Goal: Task Accomplishment & Management: Use online tool/utility

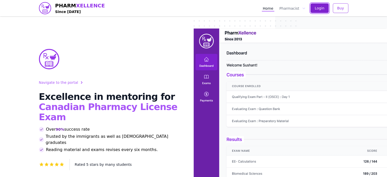
click at [324, 10] on span "Login" at bounding box center [320, 8] width 10 height 5
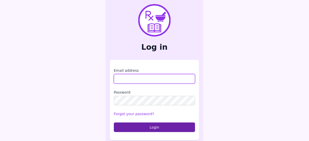
click at [129, 75] on input "Email address" at bounding box center [154, 79] width 81 height 10
type input "**********"
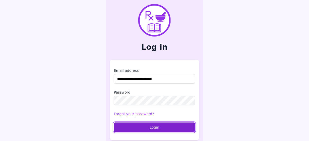
click at [148, 130] on button "Login" at bounding box center [154, 128] width 81 height 10
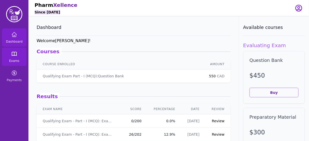
click at [14, 64] on link "Exams" at bounding box center [14, 57] width 24 height 18
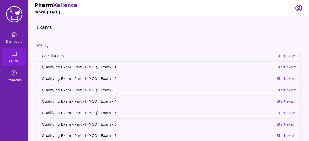
click at [287, 113] on p "Start exam" at bounding box center [287, 113] width 20 height 5
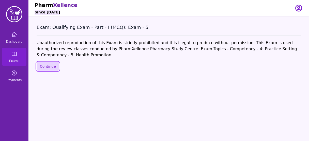
click at [50, 62] on button "Continue" at bounding box center [48, 66] width 23 height 9
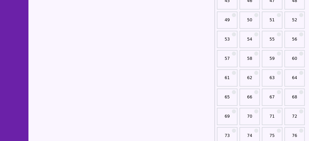
scroll to position [264, 0]
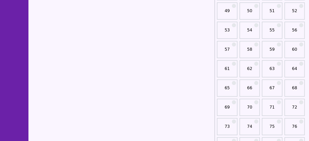
click at [296, 48] on link "60" at bounding box center [294, 52] width 17 height 10
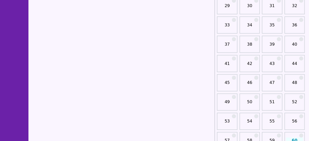
scroll to position [183, 0]
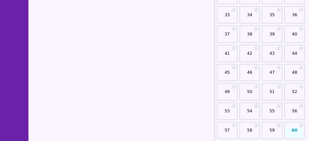
click at [246, 92] on link "50" at bounding box center [249, 94] width 17 height 10
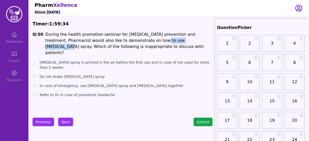
drag, startPoint x: 115, startPoint y: 41, endPoint x: 150, endPoint y: 42, distance: 35.4
click at [150, 42] on li "During the health promotion seminar for [MEDICAL_DATA] prevention and treatment…" at bounding box center [129, 44] width 168 height 24
click at [55, 48] on li "During the health promotion seminar for [MEDICAL_DATA] prevention and treatment…" at bounding box center [129, 44] width 168 height 24
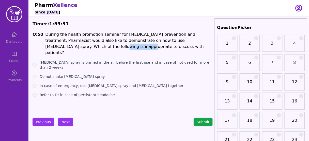
click at [55, 48] on li "During the health promotion seminar for [MEDICAL_DATA] prevention and treatment…" at bounding box center [129, 44] width 168 height 24
click at [102, 83] on label "In case of emergency, use [MEDICAL_DATA] spray and [MEDICAL_DATA] together" at bounding box center [112, 85] width 144 height 5
click at [65, 120] on button "Next" at bounding box center [65, 122] width 15 height 9
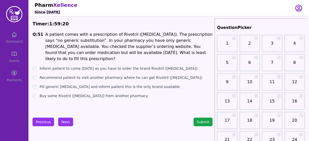
click at [135, 35] on li "A patient comes with a prescription of Rivotril ([MEDICAL_DATA]). The prescript…" at bounding box center [129, 47] width 168 height 31
click at [76, 84] on label "Fill generic [MEDICAL_DATA] and inform patient this is the only brand available" at bounding box center [110, 86] width 140 height 5
click at [62, 126] on button "Next" at bounding box center [65, 122] width 15 height 9
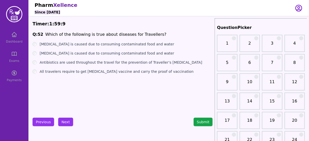
click at [97, 44] on label "[MEDICAL_DATA] is caused due to consuming contaminated food and water" at bounding box center [107, 44] width 135 height 5
click at [60, 121] on button "Next" at bounding box center [65, 122] width 15 height 9
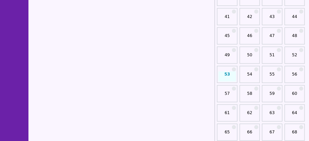
scroll to position [224, 0]
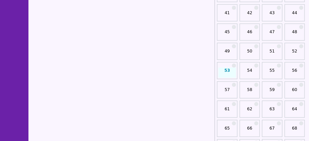
click at [293, 94] on link "60" at bounding box center [294, 92] width 17 height 10
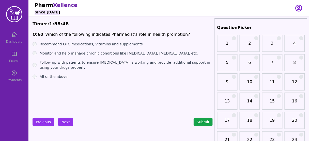
click at [46, 77] on label "All of the above" at bounding box center [54, 76] width 28 height 5
click at [59, 125] on button "Next" at bounding box center [65, 122] width 15 height 9
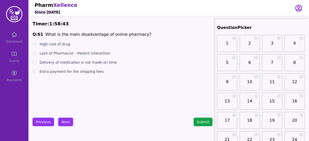
click at [90, 36] on p "What is the main disadvantage of online pharmacy?" at bounding box center [98, 35] width 106 height 6
click at [86, 53] on label "Lack of Pharmacist – Patient interaction" at bounding box center [75, 53] width 70 height 5
click at [68, 119] on button "Next" at bounding box center [65, 122] width 15 height 9
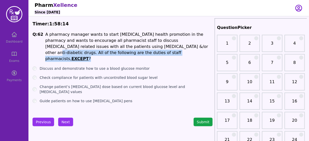
drag, startPoint x: 113, startPoint y: 46, endPoint x: 120, endPoint y: 51, distance: 8.6
click at [120, 51] on li "A pharmacy manager wants to start [MEDICAL_DATA] health promotion in the pharma…" at bounding box center [129, 47] width 168 height 31
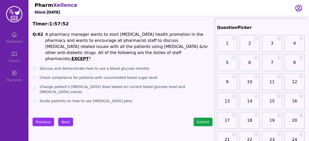
click at [80, 84] on label "Change patient’s [MEDICAL_DATA] dose based on current blood glucose level and […" at bounding box center [126, 89] width 173 height 10
click at [66, 120] on button "Next" at bounding box center [65, 122] width 15 height 9
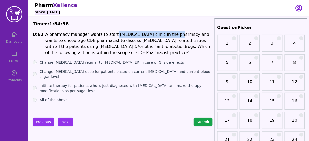
drag, startPoint x: 107, startPoint y: 34, endPoint x: 163, endPoint y: 33, distance: 56.0
click at [163, 33] on li "A pharmacy manager wants to start [MEDICAL_DATA] clinic in the pharmacy and wan…" at bounding box center [129, 44] width 168 height 24
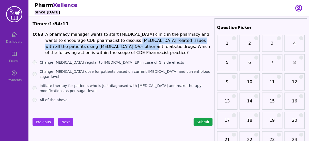
drag, startPoint x: 103, startPoint y: 40, endPoint x: 78, endPoint y: 46, distance: 26.0
click at [78, 46] on li "A pharmacy manager wants to start [MEDICAL_DATA] clinic in the pharmacy and wan…" at bounding box center [129, 44] width 168 height 24
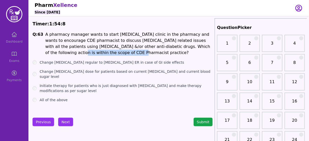
drag, startPoint x: 161, startPoint y: 48, endPoint x: 164, endPoint y: 50, distance: 3.1
click at [164, 50] on li "A pharmacy manager wants to start [MEDICAL_DATA] clinic in the pharmacy and wan…" at bounding box center [129, 44] width 168 height 24
click at [40, 125] on button "Previous" at bounding box center [44, 122] width 22 height 9
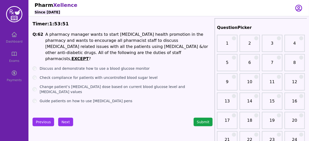
click at [67, 99] on label "Guide patients on how to use [MEDICAL_DATA] pens" at bounding box center [86, 101] width 93 height 5
click at [138, 84] on label "Change patient’s [MEDICAL_DATA] dose based on current blood glucose level and […" at bounding box center [126, 89] width 173 height 10
click at [61, 124] on button "Next" at bounding box center [65, 122] width 15 height 9
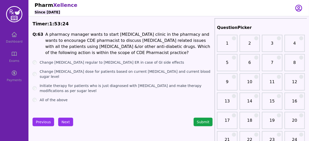
click at [109, 72] on label "Change [MEDICAL_DATA] dose for patients based on current [MEDICAL_DATA] and cur…" at bounding box center [126, 74] width 173 height 10
click at [40, 121] on button "Previous" at bounding box center [44, 122] width 22 height 9
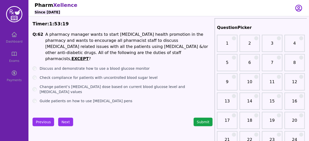
click at [57, 99] on label "Guide patients on how to use [MEDICAL_DATA] pens" at bounding box center [86, 101] width 93 height 5
click at [67, 121] on button "Next" at bounding box center [65, 122] width 15 height 9
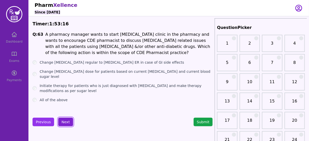
click at [67, 122] on button "Next" at bounding box center [65, 122] width 15 height 9
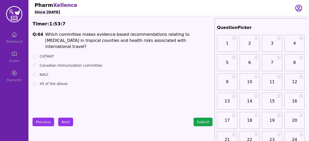
drag, startPoint x: 172, startPoint y: 42, endPoint x: 51, endPoint y: 40, distance: 120.8
click at [51, 40] on li "Which committee makes evidence-based recommendations relating to [MEDICAL_DATA]…" at bounding box center [129, 41] width 168 height 18
drag, startPoint x: 102, startPoint y: 36, endPoint x: 170, endPoint y: 39, distance: 68.7
click at [170, 39] on li "Which committee makes evidence-based recommendations relating to [MEDICAL_DATA]…" at bounding box center [129, 41] width 168 height 18
click at [48, 81] on label "All of the above" at bounding box center [54, 83] width 28 height 5
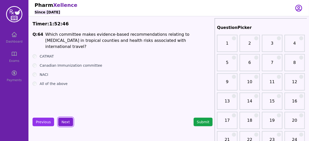
click at [68, 124] on button "Next" at bounding box center [65, 122] width 15 height 9
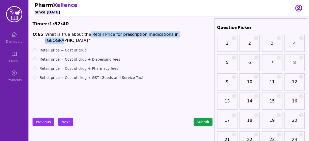
drag, startPoint x: 83, startPoint y: 34, endPoint x: 178, endPoint y: 33, distance: 95.1
click at [178, 33] on span "Q: 65 What is true about the Retail Price for prescription medications in [GEOG…" at bounding box center [123, 38] width 180 height 12
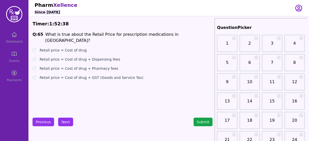
click at [54, 57] on label "Retail price = Cost of drug + Dispensing fees" at bounding box center [80, 59] width 81 height 5
click at [64, 123] on button "Next" at bounding box center [65, 122] width 15 height 9
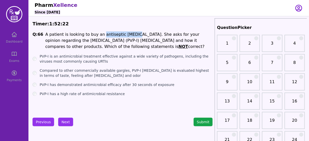
drag, startPoint x: 97, startPoint y: 35, endPoint x: 127, endPoint y: 34, distance: 30.5
click at [127, 34] on p "A patient is looking to buy an antiseptic [MEDICAL_DATA]. She asks for your opi…" at bounding box center [129, 41] width 168 height 18
drag, startPoint x: 83, startPoint y: 46, endPoint x: 111, endPoint y: 46, distance: 27.7
click at [111, 46] on p "A patient is looking to buy an antiseptic [MEDICAL_DATA]. She asks for your opi…" at bounding box center [129, 41] width 168 height 18
click at [105, 95] on label "PVP-I has a high rate of antimicrobial resistance" at bounding box center [82, 94] width 85 height 5
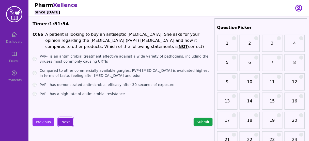
click at [65, 121] on button "Next" at bounding box center [65, 122] width 15 height 9
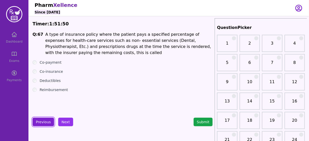
click at [43, 120] on button "Previous" at bounding box center [44, 122] width 22 height 9
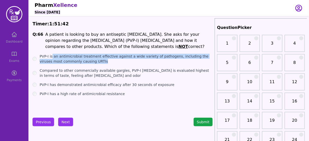
drag, startPoint x: 63, startPoint y: 55, endPoint x: 93, endPoint y: 62, distance: 30.8
click at [93, 62] on label "PVP-I is an antimicrobial treatment effective against a wide variety of pathoge…" at bounding box center [126, 59] width 173 height 10
drag, startPoint x: 85, startPoint y: 46, endPoint x: 112, endPoint y: 46, distance: 27.2
click at [112, 46] on p "A patient is looking to buy an antiseptic [MEDICAL_DATA]. She asks for your opi…" at bounding box center [129, 41] width 168 height 18
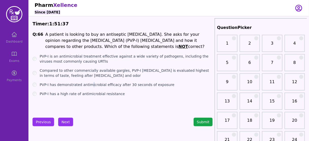
click at [90, 86] on label "PVP-I has demonstrated antimicrobial efficacy after 30 seconds of exposure" at bounding box center [107, 84] width 135 height 5
click at [60, 83] on label "PVP-I has demonstrated antimicrobial efficacy after 30 seconds of exposure" at bounding box center [107, 84] width 135 height 5
click at [66, 122] on button "Next" at bounding box center [65, 122] width 15 height 9
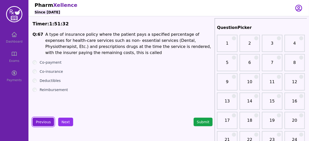
click at [41, 122] on button "Previous" at bounding box center [44, 122] width 22 height 9
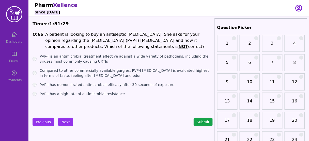
click at [73, 72] on label "Compared to other commercially available gargles, PVP-I [MEDICAL_DATA] is evalu…" at bounding box center [126, 73] width 173 height 10
click at [62, 122] on button "Next" at bounding box center [65, 122] width 15 height 9
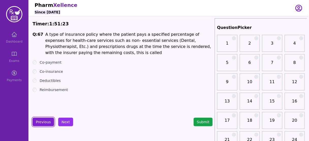
click at [48, 121] on button "Previous" at bounding box center [44, 122] width 22 height 9
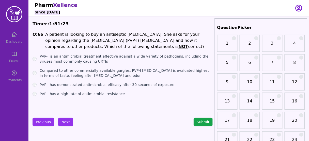
click at [66, 83] on label "PVP-I has demonstrated antimicrobial efficacy after 30 seconds of exposure" at bounding box center [107, 84] width 135 height 5
click at [66, 118] on button "Next" at bounding box center [65, 122] width 15 height 9
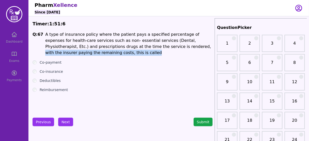
drag, startPoint x: 141, startPoint y: 47, endPoint x: 192, endPoint y: 53, distance: 51.7
click at [192, 53] on li "A type of insurance policy where the patient pays a specified percentage of exp…" at bounding box center [129, 44] width 168 height 24
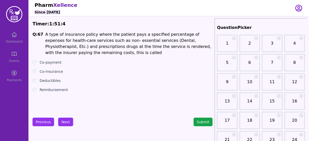
click at [52, 61] on label "Co-payment" at bounding box center [51, 62] width 22 height 5
click at [62, 121] on button "Next" at bounding box center [65, 122] width 15 height 9
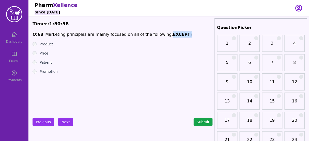
drag, startPoint x: 156, startPoint y: 34, endPoint x: 176, endPoint y: 34, distance: 20.1
click at [176, 34] on span "Q: 68 Marketing principles are mainly focused on all of the following, EXCEPT ?" at bounding box center [123, 35] width 180 height 6
click at [47, 63] on label "Patient" at bounding box center [46, 62] width 12 height 5
click at [43, 52] on label "Price" at bounding box center [44, 53] width 9 height 5
click at [63, 124] on button "Next" at bounding box center [65, 122] width 15 height 9
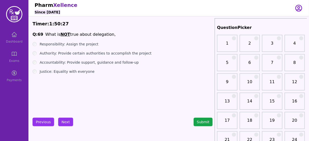
click at [81, 70] on label "Justice: Equality with everyone" at bounding box center [67, 71] width 55 height 5
click at [65, 120] on button "Next" at bounding box center [65, 122] width 15 height 9
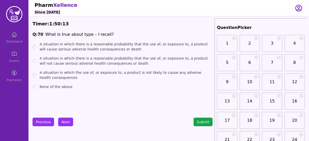
click at [79, 48] on label "A situation in which there is a reasonable probability that the use of, or expo…" at bounding box center [126, 47] width 173 height 10
click at [55, 75] on label "A situation in which the use of, or exposure to, a product is not likely to cau…" at bounding box center [126, 75] width 173 height 10
click at [64, 121] on button "Next" at bounding box center [65, 122] width 15 height 9
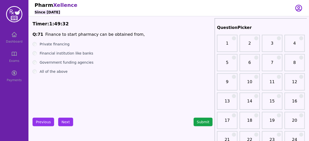
click at [53, 72] on label "All of the above" at bounding box center [54, 71] width 28 height 5
click at [68, 120] on button "Next" at bounding box center [65, 122] width 15 height 9
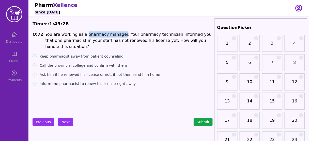
drag, startPoint x: 116, startPoint y: 36, endPoint x: 81, endPoint y: 36, distance: 35.1
click at [81, 36] on li "You are working as a pharmacy manager. Your pharmacy technician informed you th…" at bounding box center [129, 41] width 168 height 18
click at [96, 72] on label "Ask him if he renewed his license or not, if not then send him home" at bounding box center [100, 74] width 121 height 5
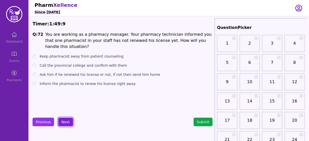
click at [67, 122] on button "Next" at bounding box center [65, 122] width 15 height 9
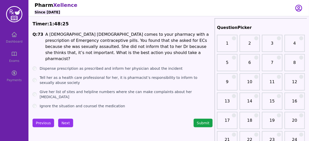
click at [99, 75] on label "Tell her as a health care professional for her, it is pharmacist’s responsibili…" at bounding box center [126, 80] width 173 height 10
click at [65, 125] on button "Next" at bounding box center [65, 123] width 15 height 9
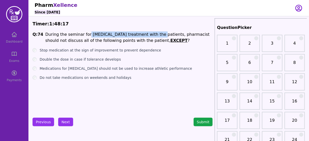
drag, startPoint x: 86, startPoint y: 34, endPoint x: 148, endPoint y: 34, distance: 61.8
click at [148, 34] on li "During the seminar for [MEDICAL_DATA] treatment with the patients, pharmacist s…" at bounding box center [129, 38] width 168 height 12
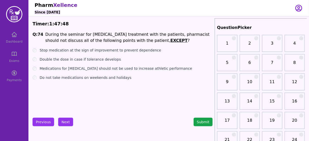
click at [99, 69] on label "Medications for [MEDICAL_DATA] should not be used to increase athletic performa…" at bounding box center [116, 68] width 153 height 5
click at [69, 123] on button "Next" at bounding box center [65, 122] width 15 height 9
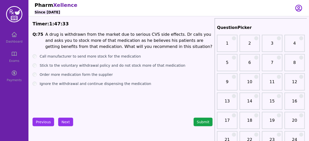
click at [97, 65] on label "Stick to the voluntary withdrawal policy and do not stock more of that medicati…" at bounding box center [113, 65] width 146 height 5
click at [65, 121] on button "Next" at bounding box center [65, 122] width 15 height 9
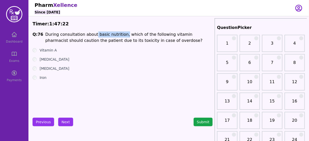
drag, startPoint x: 91, startPoint y: 35, endPoint x: 118, endPoint y: 33, distance: 27.7
click at [118, 33] on li "During consultation about basic nutrition, which of the following vitamin pharm…" at bounding box center [129, 38] width 168 height 12
click at [41, 49] on label "Vitamin A" at bounding box center [48, 50] width 17 height 5
click at [41, 77] on label "Iron" at bounding box center [43, 77] width 7 height 5
click at [52, 49] on label "Vitamin A" at bounding box center [48, 50] width 17 height 5
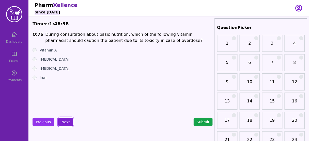
click at [64, 121] on button "Next" at bounding box center [65, 122] width 15 height 9
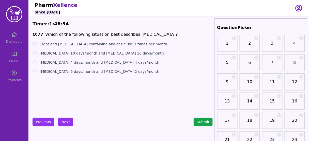
drag, startPoint x: 137, startPoint y: 35, endPoint x: 189, endPoint y: 35, distance: 51.4
click at [189, 35] on span "Q: 77 Which of the following situation best describes [MEDICAL_DATA]?" at bounding box center [123, 35] width 180 height 6
click at [88, 54] on label "[MEDICAL_DATA] 10 days/month and [MEDICAL_DATA] 10 days/month" at bounding box center [102, 53] width 124 height 5
click at [68, 122] on button "Next" at bounding box center [65, 122] width 15 height 9
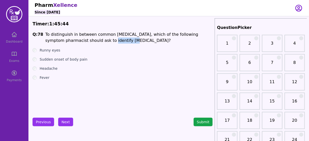
drag, startPoint x: 91, startPoint y: 39, endPoint x: 71, endPoint y: 39, distance: 19.6
click at [71, 39] on li "To distinguish in between common [MEDICAL_DATA], which of the following symptom…" at bounding box center [129, 38] width 168 height 12
click at [46, 59] on label "Sudden onset of body pain" at bounding box center [64, 59] width 48 height 5
click at [64, 120] on button "Next" at bounding box center [65, 122] width 15 height 9
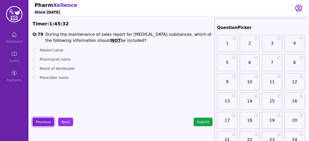
click at [41, 124] on button "Previous" at bounding box center [44, 122] width 22 height 9
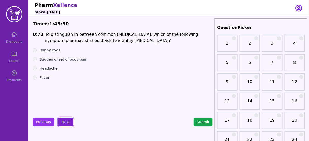
click at [66, 122] on button "Next" at bounding box center [65, 122] width 15 height 9
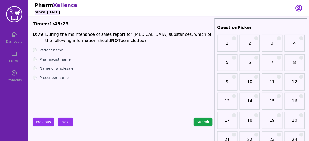
drag, startPoint x: 76, startPoint y: 40, endPoint x: 114, endPoint y: 43, distance: 38.2
click at [114, 43] on li "During the maintenance of sales report for [MEDICAL_DATA] substances, which of …" at bounding box center [129, 38] width 168 height 12
click at [62, 77] on label "Prescriber name" at bounding box center [54, 77] width 29 height 5
click at [58, 68] on label "Name of wholesaler" at bounding box center [57, 68] width 35 height 5
click at [67, 120] on button "Next" at bounding box center [65, 122] width 15 height 9
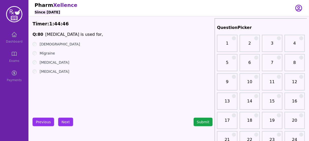
click at [59, 72] on label "[MEDICAL_DATA]" at bounding box center [55, 71] width 30 height 5
click at [65, 121] on button "Next" at bounding box center [65, 122] width 15 height 9
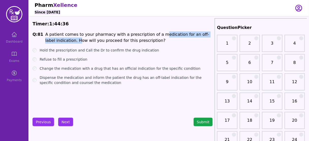
drag, startPoint x: 152, startPoint y: 35, endPoint x: 66, endPoint y: 40, distance: 86.4
click at [66, 40] on li "A patient comes to your pharmacy with a prescription of a medication for an off…" at bounding box center [129, 38] width 168 height 12
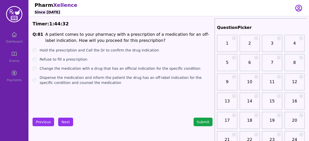
click at [84, 80] on label "Dispense the medication and inform the patient the drug has an off-label indica…" at bounding box center [126, 80] width 173 height 10
click at [63, 120] on button "Next" at bounding box center [65, 122] width 15 height 9
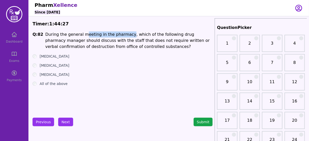
drag, startPoint x: 95, startPoint y: 35, endPoint x: 122, endPoint y: 37, distance: 27.0
click at [122, 37] on li "During the general meeting in the pharmacy, which of the following drug pharmac…" at bounding box center [129, 41] width 168 height 18
click at [132, 40] on li "During the general meeting in the pharmacy, which of the following drug pharmac…" at bounding box center [129, 41] width 168 height 18
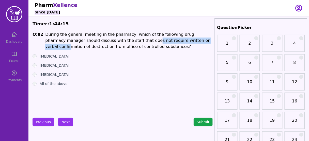
drag, startPoint x: 109, startPoint y: 40, endPoint x: 175, endPoint y: 42, distance: 65.9
click at [175, 42] on li "During the general meeting in the pharmacy, which of the following drug pharmac…" at bounding box center [129, 41] width 168 height 18
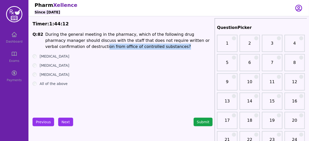
drag, startPoint x: 60, startPoint y: 46, endPoint x: 139, endPoint y: 48, distance: 79.3
click at [139, 48] on li "During the general meeting in the pharmacy, which of the following drug pharmac…" at bounding box center [129, 41] width 168 height 18
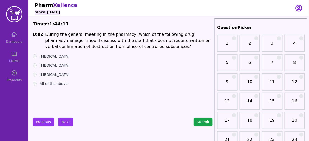
click at [51, 84] on label "All of the above" at bounding box center [54, 83] width 28 height 5
click at [66, 123] on button "Next" at bounding box center [65, 122] width 15 height 9
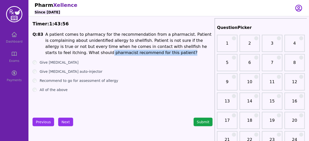
drag, startPoint x: 63, startPoint y: 53, endPoint x: 136, endPoint y: 53, distance: 73.2
click at [136, 53] on li "A patient comes to pharmacy for the recommendation from a pharmacist. Patient i…" at bounding box center [129, 44] width 168 height 24
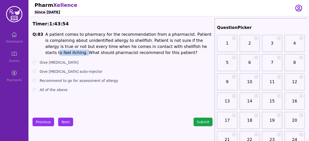
drag, startPoint x: 168, startPoint y: 48, endPoint x: 194, endPoint y: 49, distance: 26.4
click at [194, 49] on li "A patient comes to pharmacy for the recommendation from a pharmacist. Patient i…" at bounding box center [129, 44] width 168 height 24
click at [61, 62] on label "Give [MEDICAL_DATA]" at bounding box center [59, 62] width 39 height 5
click at [65, 123] on button "Next" at bounding box center [65, 122] width 15 height 9
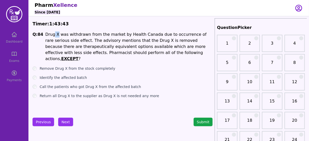
drag, startPoint x: 52, startPoint y: 36, endPoint x: 56, endPoint y: 35, distance: 3.6
click at [56, 35] on li "Drug X was withdrawn from the market by Health Canada due to occurrence of rare…" at bounding box center [129, 47] width 168 height 31
drag, startPoint x: 159, startPoint y: 55, endPoint x: 141, endPoint y: 54, distance: 18.1
click at [141, 54] on li "Drug X was withdrawn from the market by Health Canada due to occurrence of rare…" at bounding box center [129, 47] width 168 height 31
click at [91, 66] on label "Remove Drug X from the stock completely" at bounding box center [78, 68] width 76 height 5
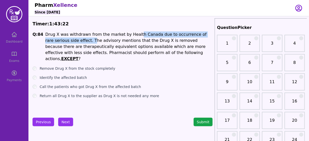
drag, startPoint x: 135, startPoint y: 35, endPoint x: 65, endPoint y: 41, distance: 70.0
click at [65, 41] on li "Drug X was withdrawn from the market by Health Canada due to occurrence of rare…" at bounding box center [129, 47] width 168 height 31
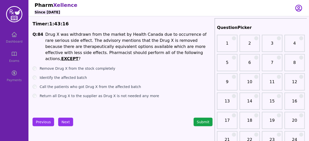
click at [69, 75] on label "Identify the affected batch" at bounding box center [63, 77] width 47 height 5
click at [120, 84] on label "Call the patients who got Drug X from the affected batch" at bounding box center [90, 86] width 101 height 5
click at [62, 75] on label "Identify the affected batch" at bounding box center [63, 77] width 47 height 5
click at [67, 122] on button "Next" at bounding box center [65, 122] width 15 height 9
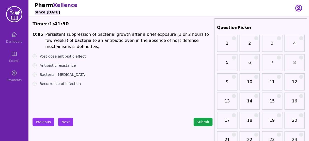
click at [59, 63] on label "Antibiotic resistance" at bounding box center [58, 65] width 36 height 5
click at [65, 122] on button "Next" at bounding box center [65, 122] width 15 height 9
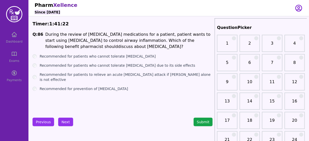
click at [113, 67] on label "Recommended for patients who cannot tolerate [MEDICAL_DATA] due to its side eff…" at bounding box center [118, 65] width 156 height 5
click at [110, 86] on label "Recommended for prevention of [MEDICAL_DATA]" at bounding box center [84, 88] width 88 height 5
click at [125, 65] on label "Recommended for patients who cannot tolerate [MEDICAL_DATA] due to its side eff…" at bounding box center [118, 65] width 156 height 5
click at [102, 86] on label "Recommended for prevention of [MEDICAL_DATA]" at bounding box center [84, 88] width 88 height 5
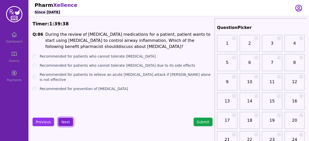
click at [65, 123] on button "Next" at bounding box center [65, 122] width 15 height 9
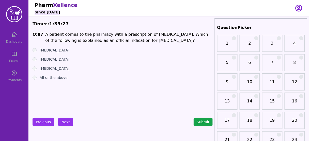
click at [57, 79] on label "All of the above" at bounding box center [54, 77] width 28 height 5
click at [69, 125] on button "Next" at bounding box center [65, 122] width 15 height 9
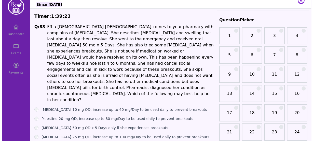
scroll to position [7, 0]
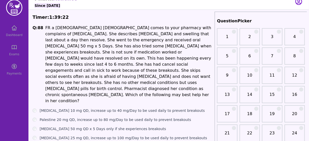
click at [92, 83] on li "FR a [DEMOGRAPHIC_DATA] [DEMOGRAPHIC_DATA] comes to your pharmacy with complain…" at bounding box center [129, 64] width 168 height 79
click at [98, 136] on label "[MEDICAL_DATA] 25 mg QD, increase up to 100 mg/Day to be used daily to prevent …" at bounding box center [124, 138] width 168 height 5
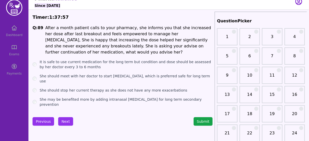
click at [115, 60] on label "It is safe to use current medication for the long term but condition and dose s…" at bounding box center [126, 65] width 173 height 10
click at [64, 117] on button "Next" at bounding box center [65, 121] width 15 height 9
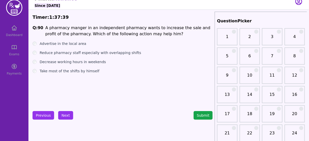
click at [71, 43] on label "Advertise in the local area" at bounding box center [63, 43] width 47 height 5
click at [62, 114] on button "Next" at bounding box center [65, 115] width 15 height 9
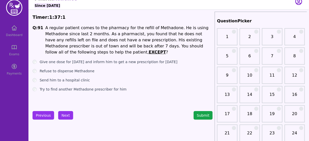
click at [79, 72] on label "Refuse to dispense Methadone" at bounding box center [67, 71] width 55 height 5
click at [88, 63] on label "Give one dose for [DATE] and inform him to get a new prescription for [DATE]" at bounding box center [109, 62] width 138 height 5
click at [81, 72] on label "Refuse to dispense Methadone" at bounding box center [67, 71] width 55 height 5
click at [65, 115] on button "Next" at bounding box center [65, 115] width 15 height 9
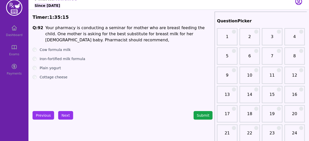
click at [64, 51] on label "Cow formula milk" at bounding box center [55, 49] width 31 height 5
click at [77, 62] on ul "Cow formula milk Iron-fortified milk formula Plain yogurt Cottage cheese" at bounding box center [123, 63] width 180 height 33
click at [67, 113] on button "Next" at bounding box center [65, 115] width 15 height 9
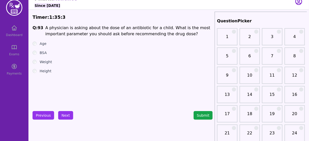
click at [41, 45] on label "Age" at bounding box center [43, 43] width 7 height 5
click at [66, 112] on button "Next" at bounding box center [65, 115] width 15 height 9
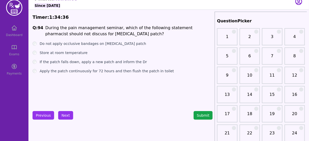
click at [100, 63] on label "If the patch falls down, apply a new patch and inform the Dr" at bounding box center [94, 62] width 108 height 5
drag, startPoint x: 76, startPoint y: 51, endPoint x: 58, endPoint y: 81, distance: 35.0
click at [58, 81] on div "Q: 94 During the pain management seminar, which of the following statement phar…" at bounding box center [123, 63] width 180 height 76
click at [70, 44] on label "Do not apply occlusive bandages on [MEDICAL_DATA] patch" at bounding box center [93, 43] width 107 height 5
click at [64, 112] on button "Next" at bounding box center [65, 115] width 15 height 9
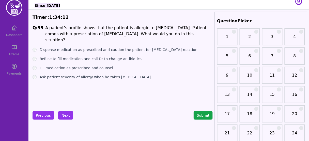
click at [101, 75] on label "Ask patient severity of allergy when he takes [MEDICAL_DATA]" at bounding box center [95, 77] width 111 height 5
click at [65, 114] on button "Next" at bounding box center [65, 115] width 15 height 9
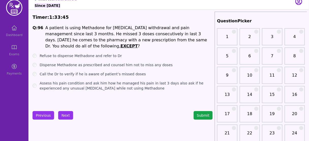
click at [96, 81] on label "Assess his pain condition and ask him how he managed his pain in last 3 days al…" at bounding box center [126, 86] width 173 height 10
click at [65, 115] on button "Next" at bounding box center [65, 115] width 15 height 9
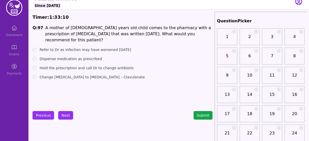
click at [70, 35] on li "A mother of [DEMOGRAPHIC_DATA] years old child comes to the pharmacy with a pre…" at bounding box center [129, 34] width 168 height 18
click at [69, 56] on label "Dispense medication as prescribed" at bounding box center [71, 58] width 63 height 5
click at [66, 114] on button "Next" at bounding box center [65, 115] width 15 height 9
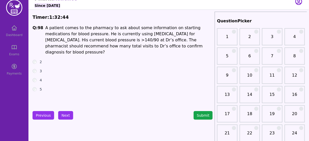
click at [97, 48] on li "A patient comes to the pharmacy to ask about some information on starting medic…" at bounding box center [129, 40] width 168 height 31
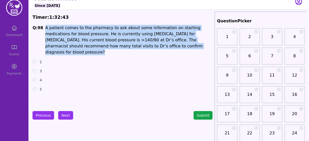
click at [97, 48] on li "A patient comes to the pharmacy to ask about some information on starting medic…" at bounding box center [129, 40] width 168 height 31
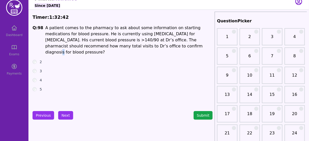
click at [97, 48] on li "A patient comes to the pharmacy to ask about some information on starting medic…" at bounding box center [129, 40] width 168 height 31
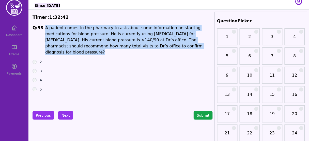
click at [97, 48] on li "A patient comes to the pharmacy to ask about some information on starting medic…" at bounding box center [129, 40] width 168 height 31
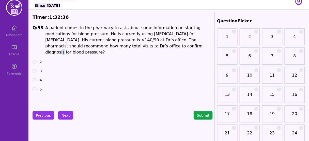
click at [97, 48] on li "A patient comes to the pharmacy to ask about some information on starting medic…" at bounding box center [129, 40] width 168 height 31
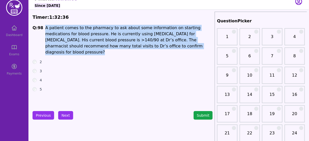
click at [97, 48] on li "A patient comes to the pharmacy to ask about some information on starting medic…" at bounding box center [129, 40] width 168 height 31
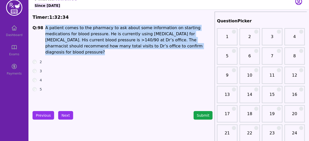
click at [97, 48] on li "A patient comes to the pharmacy to ask about some information on starting medic…" at bounding box center [129, 40] width 168 height 31
click at [65, 115] on button "Next" at bounding box center [65, 115] width 15 height 9
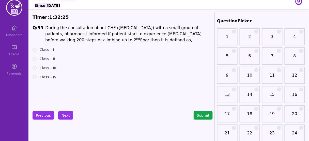
click at [96, 93] on div "Q: 99 During the consultation about CHF ([MEDICAL_DATA]) with a small group of …" at bounding box center [123, 63] width 180 height 76
click at [40, 69] on label "Class – III" at bounding box center [48, 68] width 17 height 5
click at [66, 112] on button "Next" at bounding box center [65, 115] width 15 height 9
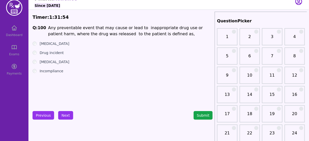
click at [55, 54] on label "Drug incident" at bounding box center [52, 52] width 24 height 5
click at [204, 114] on button "Submit" at bounding box center [203, 115] width 19 height 9
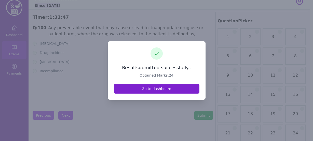
click at [145, 88] on link "Go to dashboard" at bounding box center [156, 89] width 85 height 10
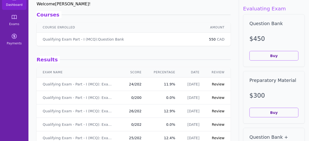
scroll to position [8, 0]
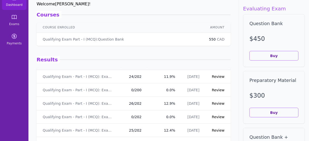
click at [215, 77] on link "Review" at bounding box center [218, 77] width 13 height 4
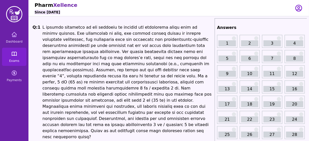
click at [22, 60] on link "Exams" at bounding box center [14, 57] width 24 height 18
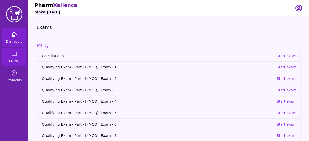
click at [10, 39] on link "Dashboard" at bounding box center [14, 37] width 24 height 18
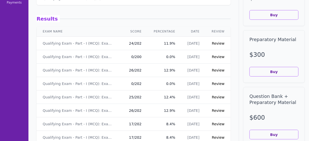
scroll to position [78, 0]
click at [216, 41] on link "Review" at bounding box center [218, 43] width 13 height 4
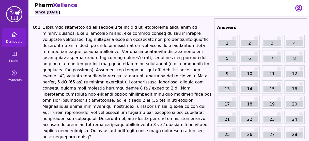
click at [17, 38] on link "Dashboard" at bounding box center [14, 37] width 24 height 18
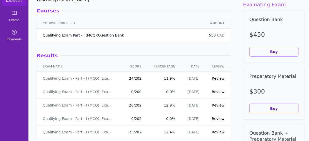
scroll to position [2, 0]
click at [214, 104] on link "Review" at bounding box center [218, 105] width 13 height 4
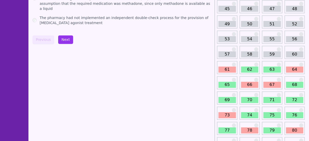
scroll to position [203, 0]
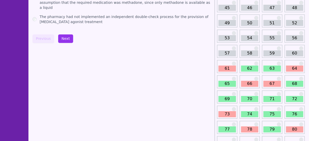
click at [228, 67] on link "61" at bounding box center [227, 69] width 17 height 6
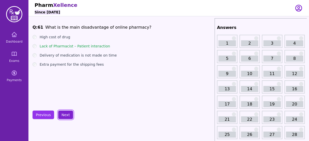
click at [63, 114] on button "Next" at bounding box center [65, 115] width 15 height 9
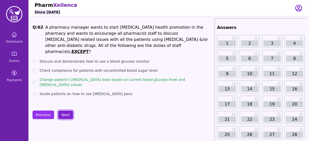
click at [63, 114] on button "Next" at bounding box center [65, 115] width 15 height 9
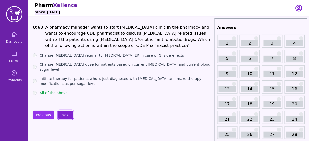
click at [63, 114] on button "Next" at bounding box center [65, 115] width 15 height 9
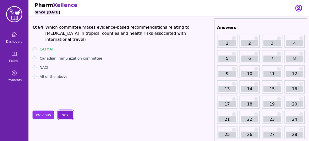
click at [63, 114] on button "Next" at bounding box center [65, 115] width 15 height 9
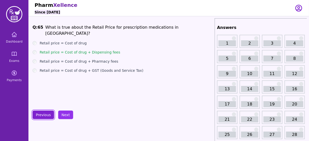
click at [38, 113] on button "Previous" at bounding box center [44, 115] width 22 height 9
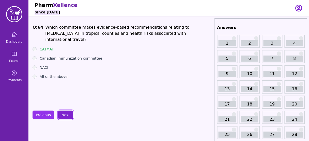
click at [62, 113] on button "Next" at bounding box center [65, 115] width 15 height 9
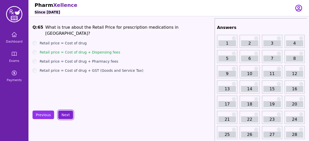
click at [62, 113] on button "Next" at bounding box center [65, 115] width 15 height 9
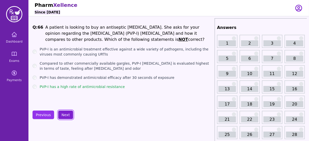
click at [62, 113] on button "Next" at bounding box center [65, 115] width 15 height 9
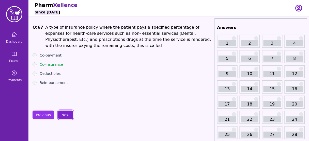
click at [62, 113] on button "Next" at bounding box center [65, 115] width 15 height 9
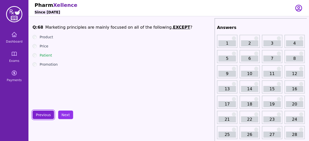
click at [48, 112] on button "Previous" at bounding box center [44, 115] width 22 height 9
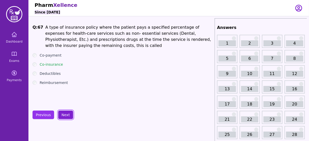
click at [64, 113] on button "Next" at bounding box center [65, 115] width 15 height 9
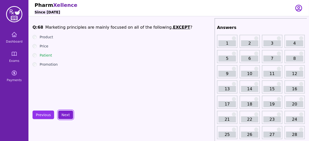
click at [64, 113] on button "Next" at bounding box center [65, 115] width 15 height 9
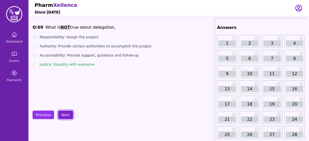
click at [64, 113] on button "Next" at bounding box center [65, 115] width 15 height 9
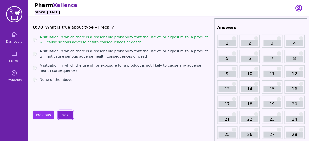
click at [64, 113] on button "Next" at bounding box center [65, 115] width 15 height 9
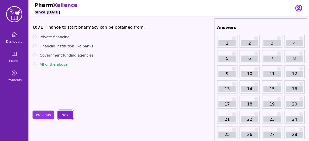
click at [64, 113] on button "Next" at bounding box center [65, 115] width 15 height 9
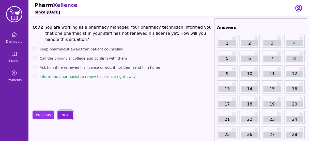
click at [64, 113] on button "Next" at bounding box center [65, 115] width 15 height 9
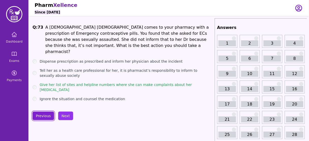
click at [47, 115] on button "Previous" at bounding box center [44, 116] width 22 height 9
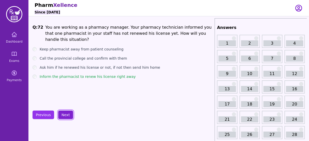
click at [62, 113] on button "Next" at bounding box center [65, 115] width 15 height 9
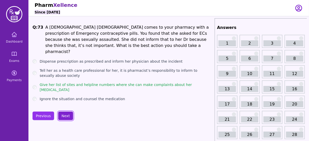
click at [62, 113] on button "Next" at bounding box center [65, 116] width 15 height 9
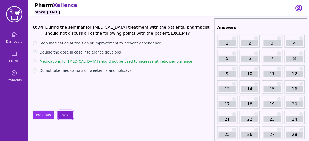
click at [62, 113] on button "Next" at bounding box center [65, 115] width 15 height 9
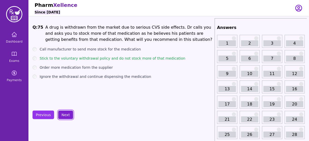
click at [62, 113] on button "Next" at bounding box center [65, 115] width 15 height 9
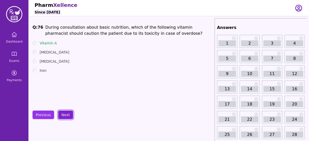
click at [62, 113] on button "Next" at bounding box center [65, 115] width 15 height 9
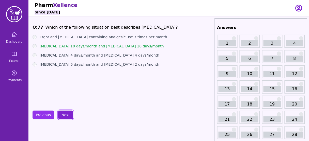
click at [62, 113] on button "Next" at bounding box center [65, 115] width 15 height 9
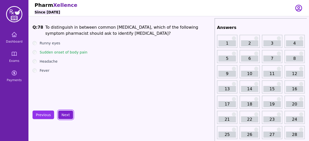
click at [62, 113] on button "Next" at bounding box center [65, 115] width 15 height 9
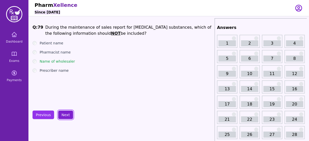
click at [62, 113] on button "Next" at bounding box center [65, 115] width 15 height 9
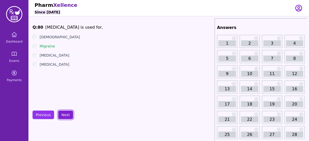
click at [62, 113] on button "Next" at bounding box center [65, 115] width 15 height 9
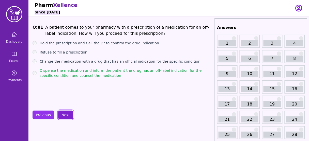
click at [62, 113] on button "Next" at bounding box center [65, 115] width 15 height 9
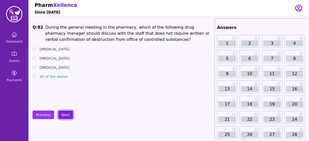
click at [66, 115] on button "Next" at bounding box center [65, 115] width 15 height 9
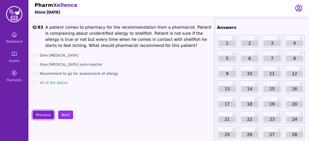
click at [50, 114] on button "Previous" at bounding box center [44, 115] width 22 height 9
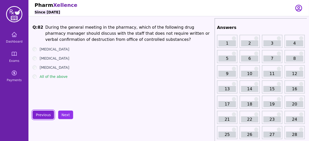
click at [50, 114] on button "Previous" at bounding box center [44, 115] width 22 height 9
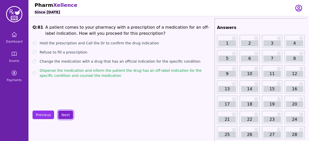
click at [63, 111] on button "Next" at bounding box center [65, 115] width 15 height 9
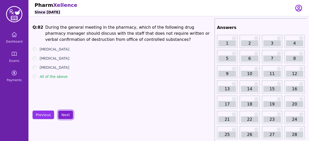
click at [63, 111] on button "Next" at bounding box center [65, 115] width 15 height 9
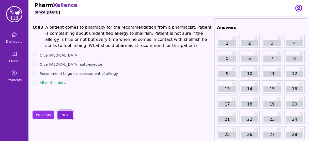
click at [63, 111] on button "Next" at bounding box center [65, 115] width 15 height 9
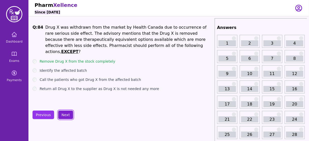
click at [63, 111] on button "Next" at bounding box center [65, 115] width 15 height 9
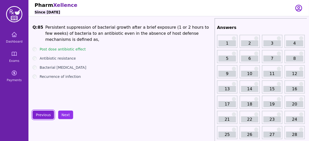
click at [37, 114] on button "Previous" at bounding box center [44, 115] width 22 height 9
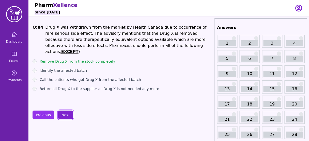
click at [60, 114] on button "Next" at bounding box center [65, 115] width 15 height 9
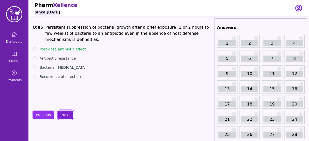
click at [60, 114] on button "Next" at bounding box center [65, 115] width 15 height 9
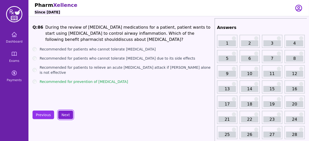
click at [60, 114] on button "Next" at bounding box center [65, 115] width 15 height 9
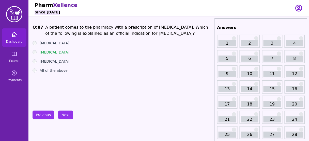
click at [16, 36] on icon at bounding box center [14, 34] width 5 height 5
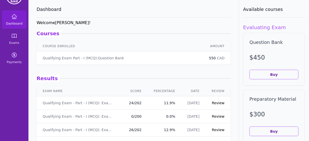
scroll to position [61, 0]
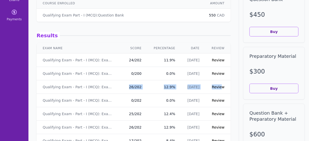
drag, startPoint x: 116, startPoint y: 87, endPoint x: 219, endPoint y: 85, distance: 102.8
click at [217, 87] on link "Review" at bounding box center [218, 87] width 13 height 4
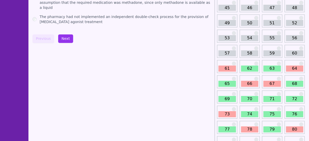
scroll to position [163, 0]
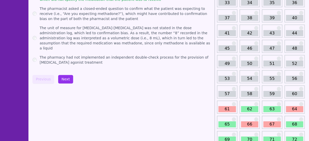
click at [225, 111] on link "61" at bounding box center [227, 110] width 17 height 6
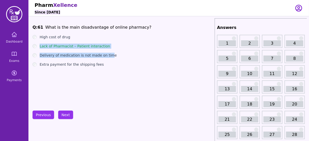
drag, startPoint x: 108, startPoint y: 49, endPoint x: 36, endPoint y: 40, distance: 72.2
click at [36, 40] on ul "High cost of drug Lack of Pharmacist – Patient interaction Delivery of medicati…" at bounding box center [123, 51] width 180 height 33
click at [96, 54] on label "Delivery of medication is not made on time" at bounding box center [78, 55] width 77 height 5
drag, startPoint x: 104, startPoint y: 44, endPoint x: 38, endPoint y: 47, distance: 65.9
click at [38, 47] on div "Lack of Pharmacist – Patient interaction" at bounding box center [123, 46] width 180 height 5
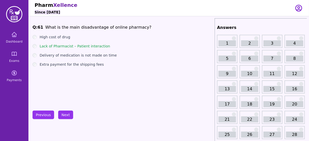
click at [66, 114] on button "Next" at bounding box center [65, 115] width 15 height 9
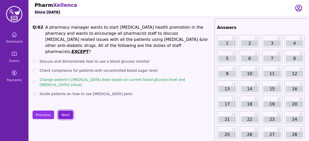
click at [66, 114] on button "Next" at bounding box center [65, 115] width 15 height 9
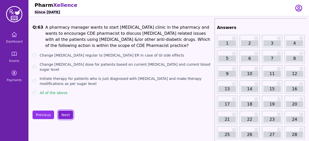
click at [66, 114] on button "Next" at bounding box center [65, 115] width 15 height 9
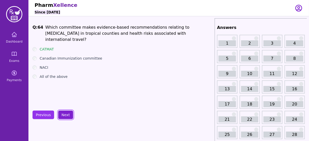
click at [66, 114] on button "Next" at bounding box center [65, 115] width 15 height 9
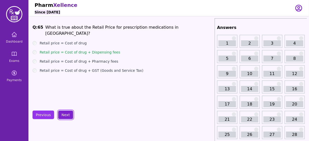
click at [66, 114] on button "Next" at bounding box center [65, 115] width 15 height 9
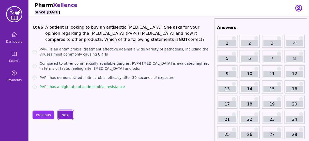
click at [66, 114] on button "Next" at bounding box center [65, 115] width 15 height 9
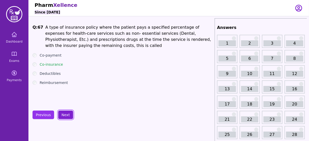
click at [66, 114] on button "Next" at bounding box center [65, 115] width 15 height 9
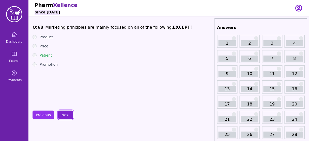
click at [66, 114] on button "Next" at bounding box center [65, 115] width 15 height 9
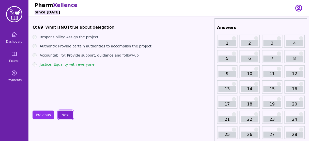
click at [66, 114] on button "Next" at bounding box center [65, 115] width 15 height 9
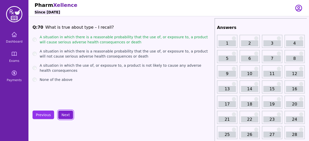
click at [66, 114] on button "Next" at bounding box center [65, 115] width 15 height 9
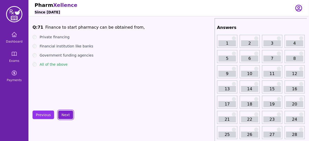
click at [66, 114] on button "Next" at bounding box center [65, 115] width 15 height 9
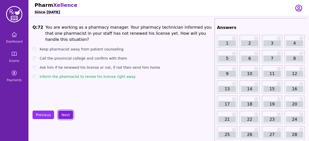
click at [66, 114] on button "Next" at bounding box center [65, 115] width 15 height 9
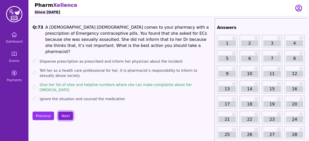
click at [66, 114] on button "Next" at bounding box center [65, 116] width 15 height 9
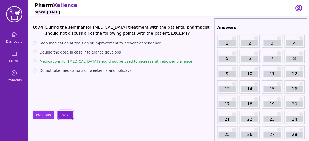
click at [66, 114] on button "Next" at bounding box center [65, 115] width 15 height 9
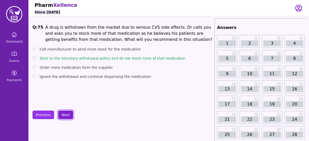
click at [66, 114] on button "Next" at bounding box center [65, 115] width 15 height 9
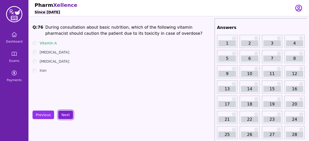
click at [66, 114] on button "Next" at bounding box center [65, 115] width 15 height 9
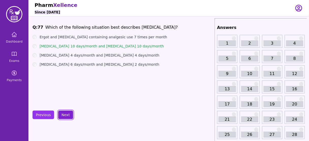
click at [66, 114] on button "Next" at bounding box center [65, 115] width 15 height 9
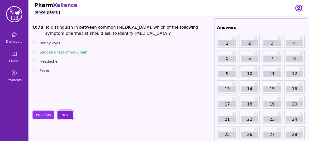
click at [66, 114] on button "Next" at bounding box center [65, 115] width 15 height 9
